Goal: Task Accomplishment & Management: Manage account settings

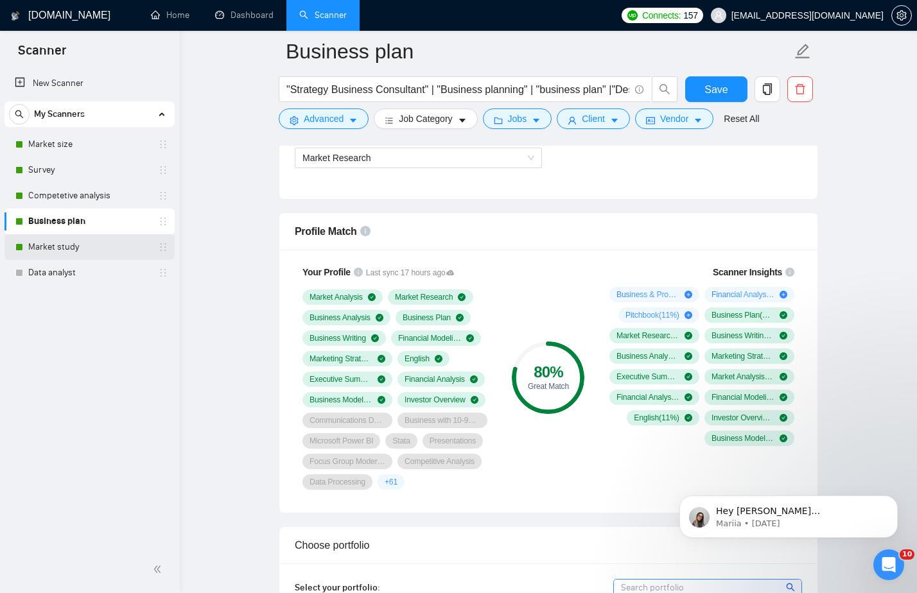
click at [69, 254] on link "Market study" at bounding box center [89, 247] width 122 height 26
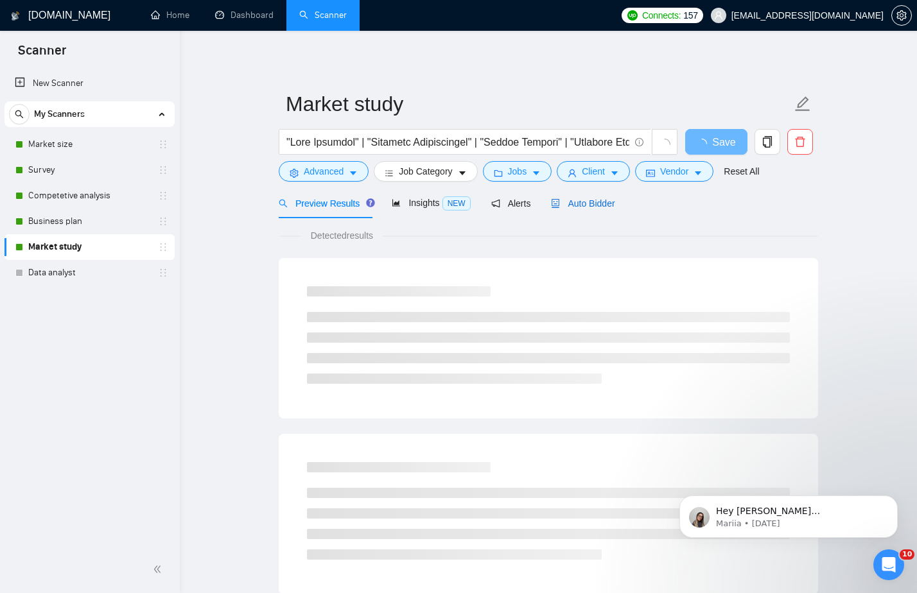
click at [587, 201] on span "Auto Bidder" at bounding box center [583, 203] width 64 height 10
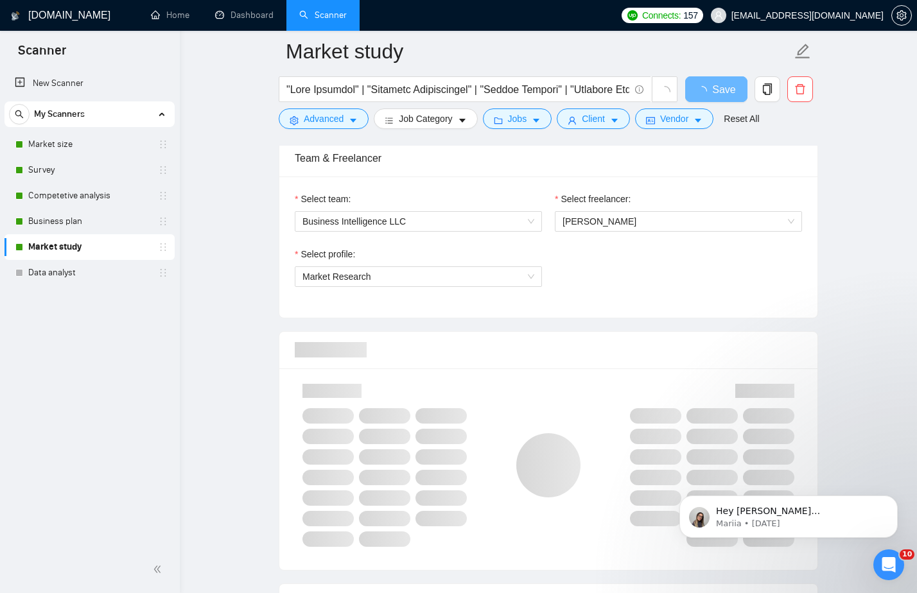
scroll to position [718, 0]
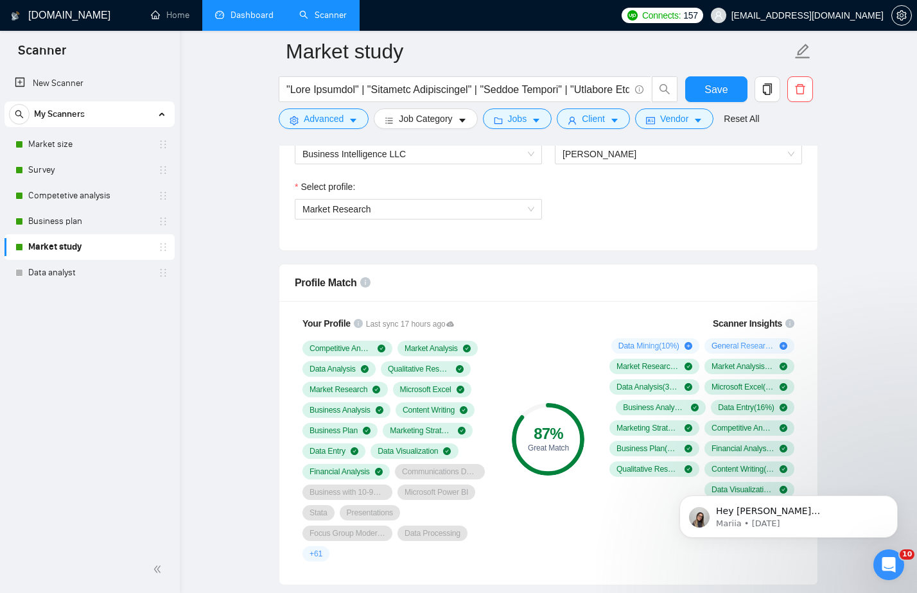
click at [259, 16] on link "Dashboard" at bounding box center [244, 15] width 58 height 11
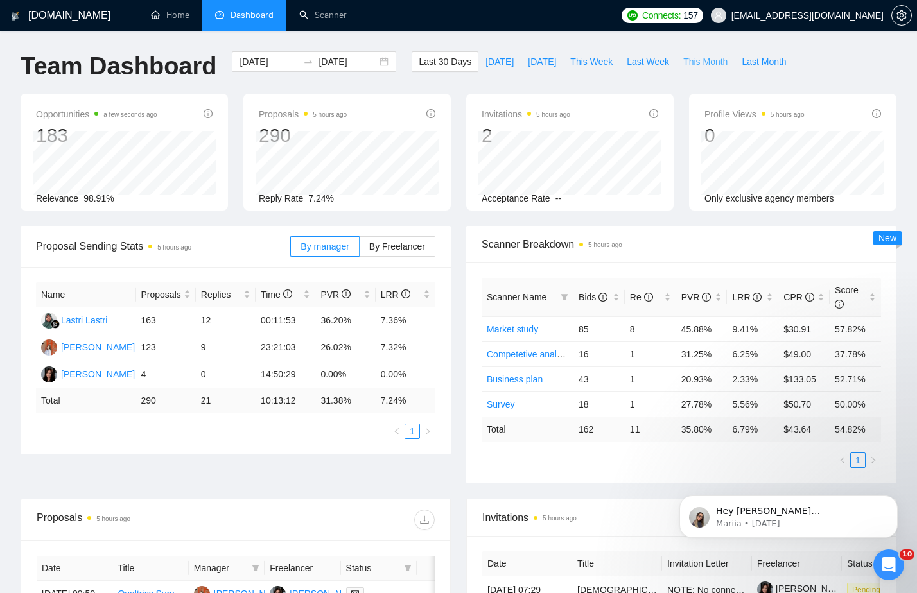
click at [718, 65] on span "This Month" at bounding box center [705, 62] width 44 height 14
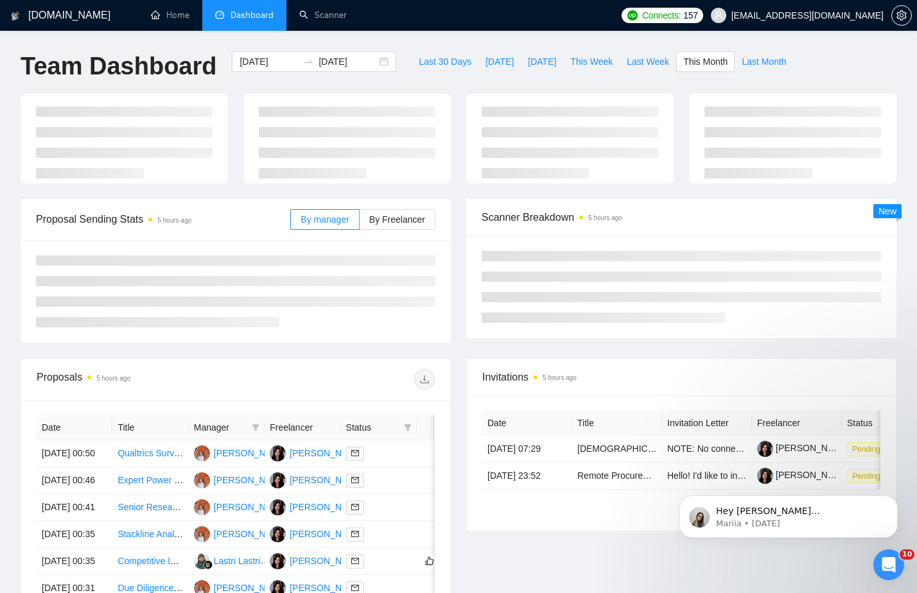
type input "[DATE]"
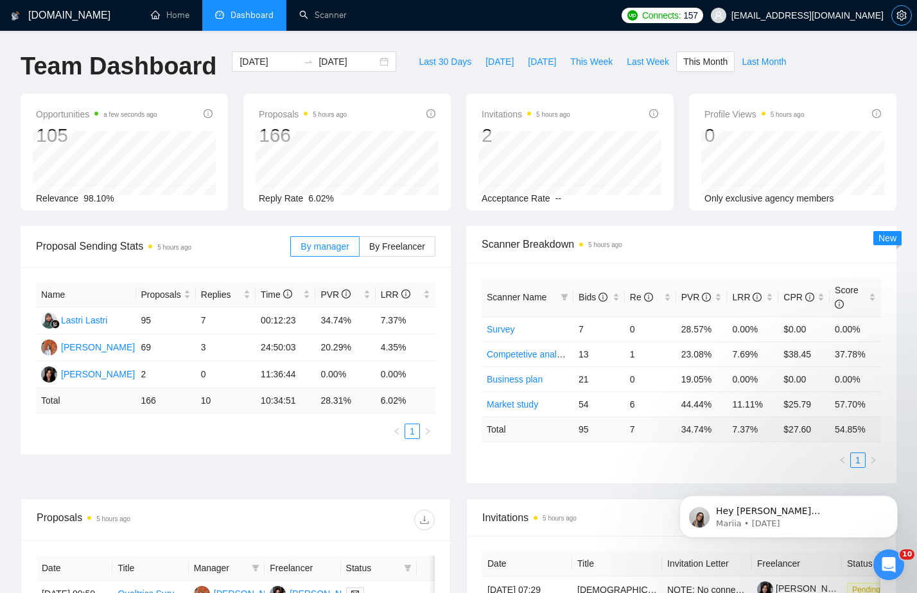
click at [900, 16] on icon "setting" at bounding box center [901, 15] width 10 height 10
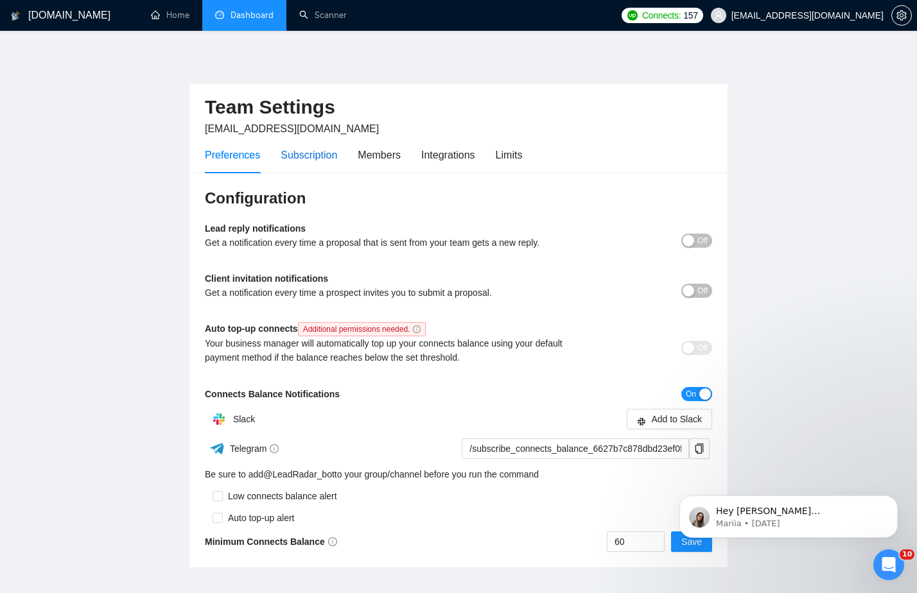
click at [309, 149] on div "Subscription" at bounding box center [308, 155] width 56 height 16
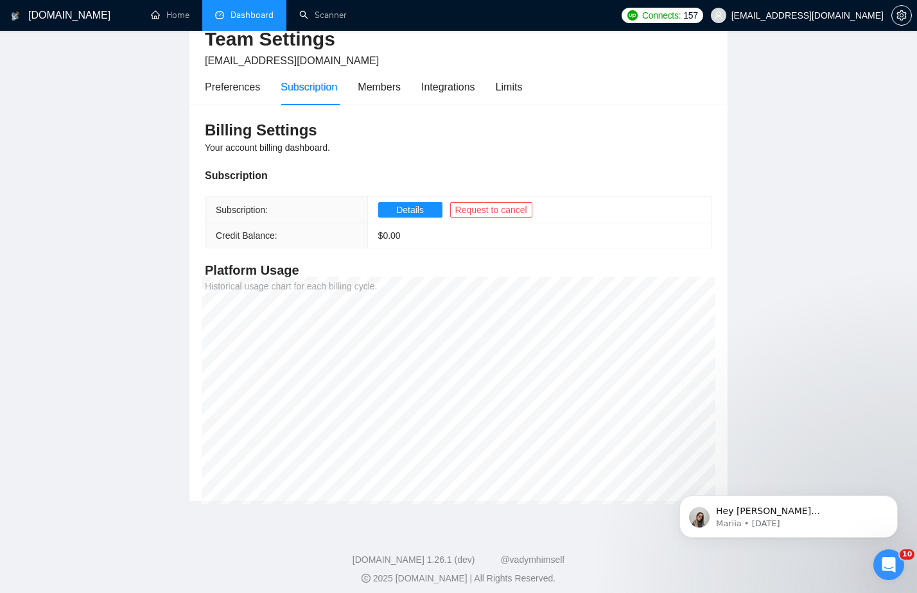
scroll to position [69, 0]
click at [794, 370] on main "Team Settings [EMAIL_ADDRESS][DOMAIN_NAME] Preferences Subscription Members Int…" at bounding box center [459, 242] width 876 height 519
click at [891, 497] on icon "Dismiss notification" at bounding box center [893, 499] width 7 height 7
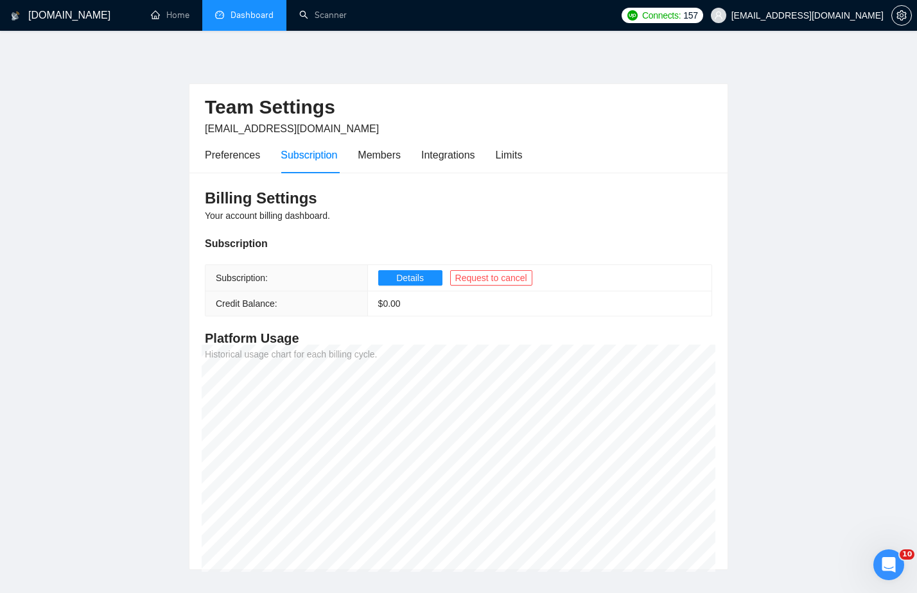
scroll to position [0, 0]
click at [342, 18] on link "Scanner" at bounding box center [322, 15] width 47 height 11
